Goal: Find specific page/section: Find specific page/section

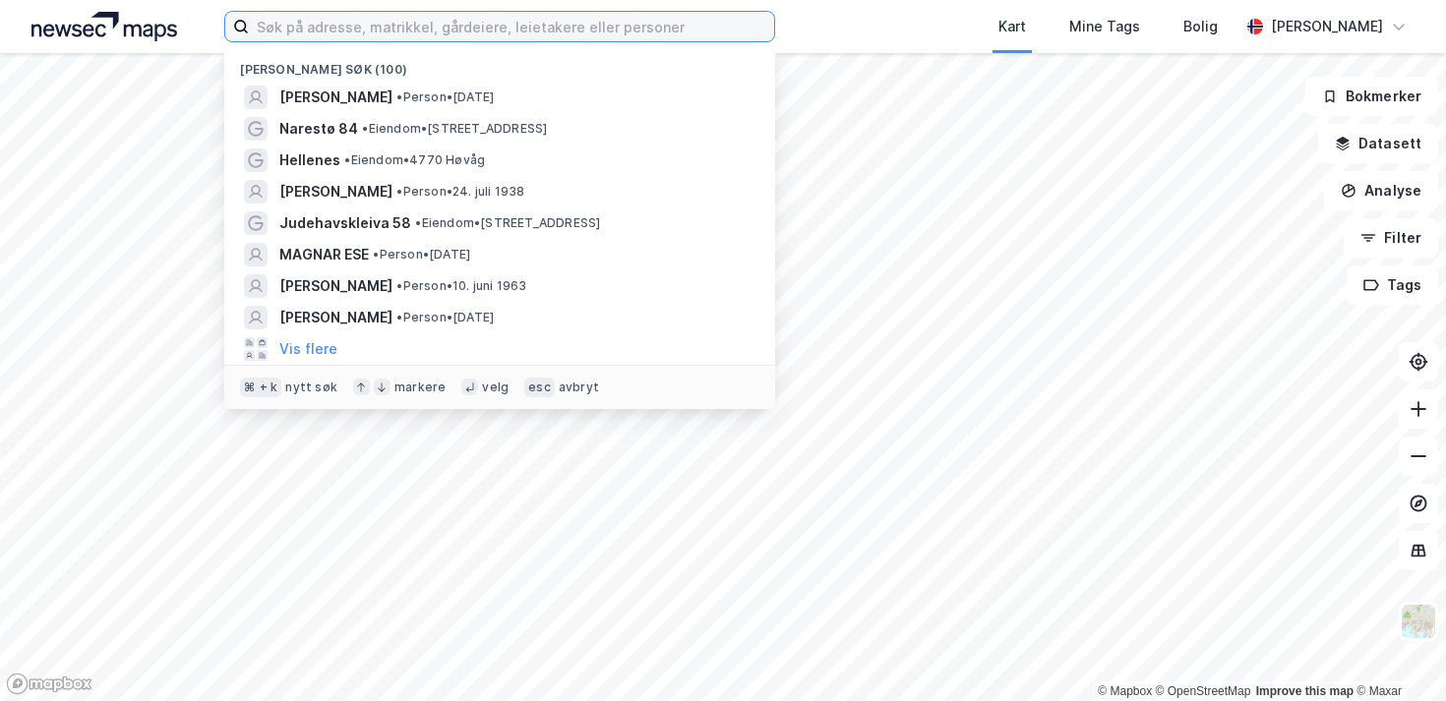
click at [473, 39] on input at bounding box center [511, 27] width 525 height 30
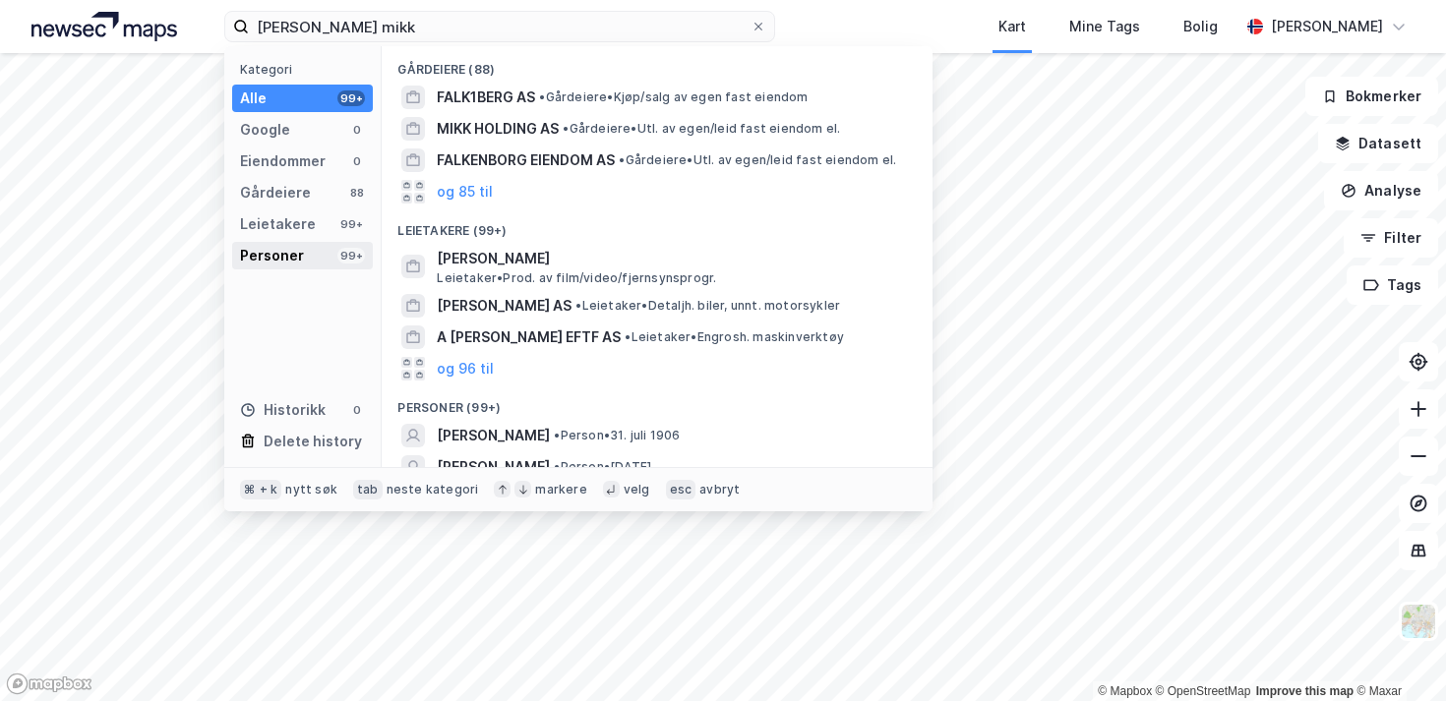
click at [331, 255] on div "Personer 99+" at bounding box center [302, 256] width 141 height 28
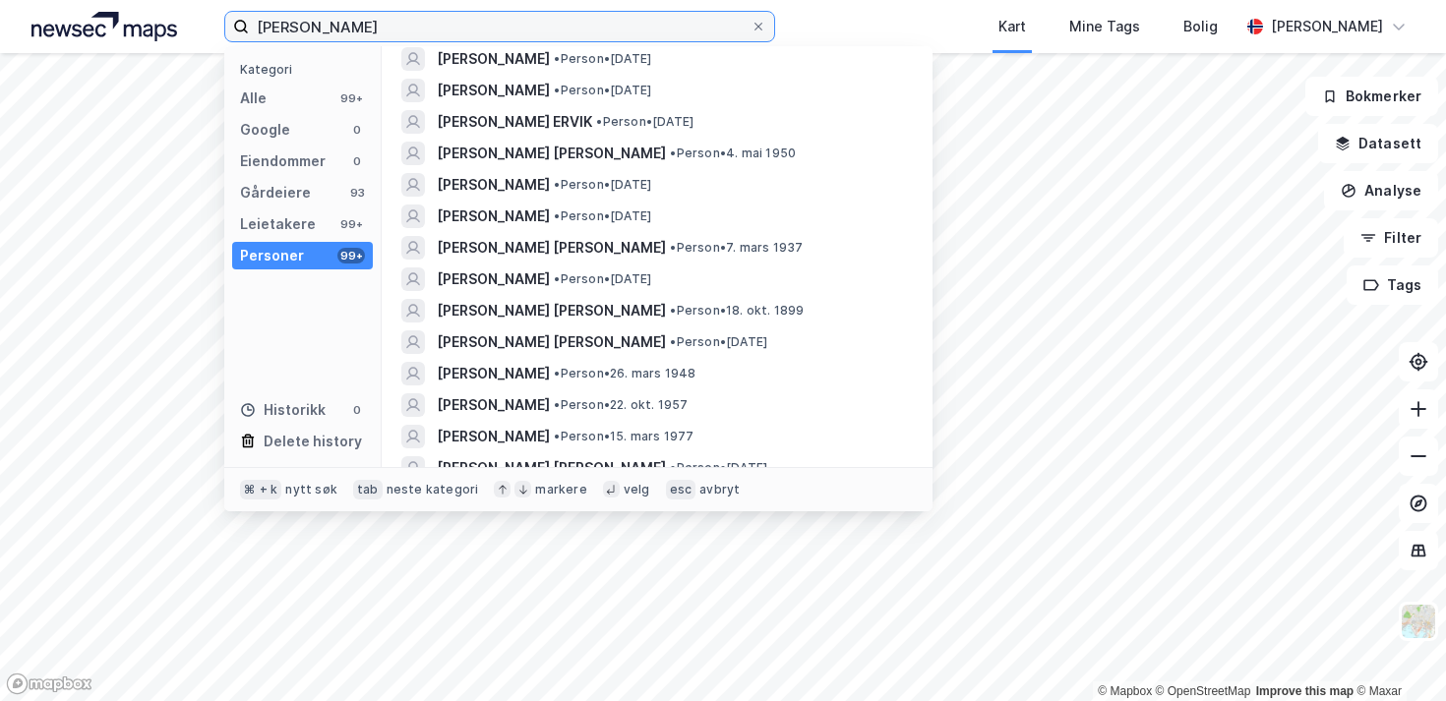
scroll to position [802, 0]
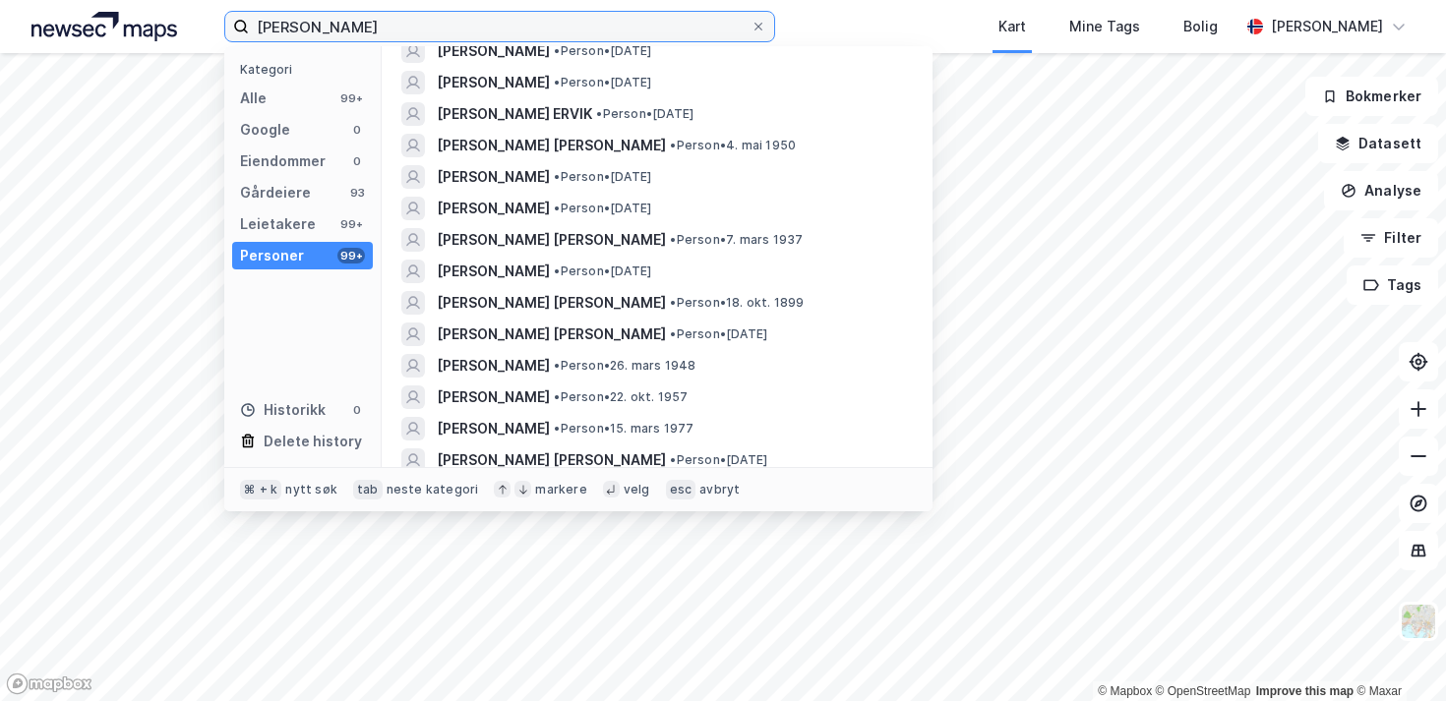
type input "[PERSON_NAME]"
